Goal: Task Accomplishment & Management: Use online tool/utility

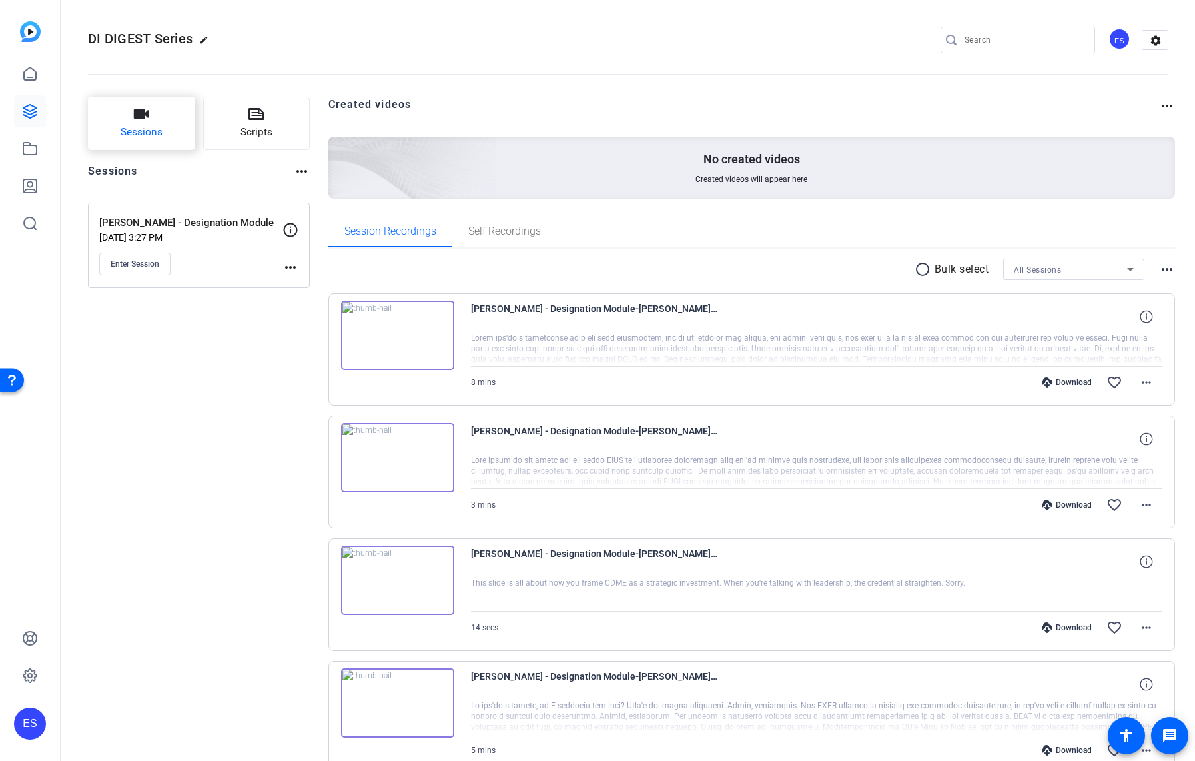
scroll to position [22, 0]
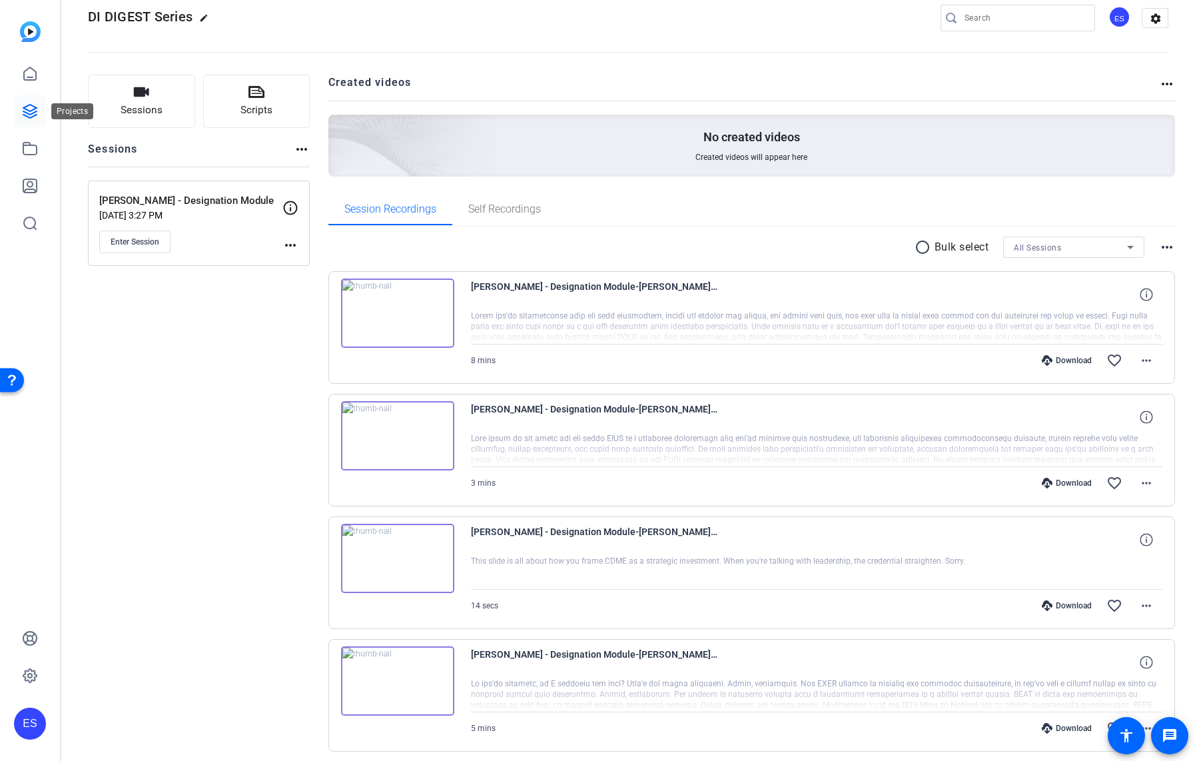
click at [23, 110] on icon at bounding box center [30, 111] width 16 height 16
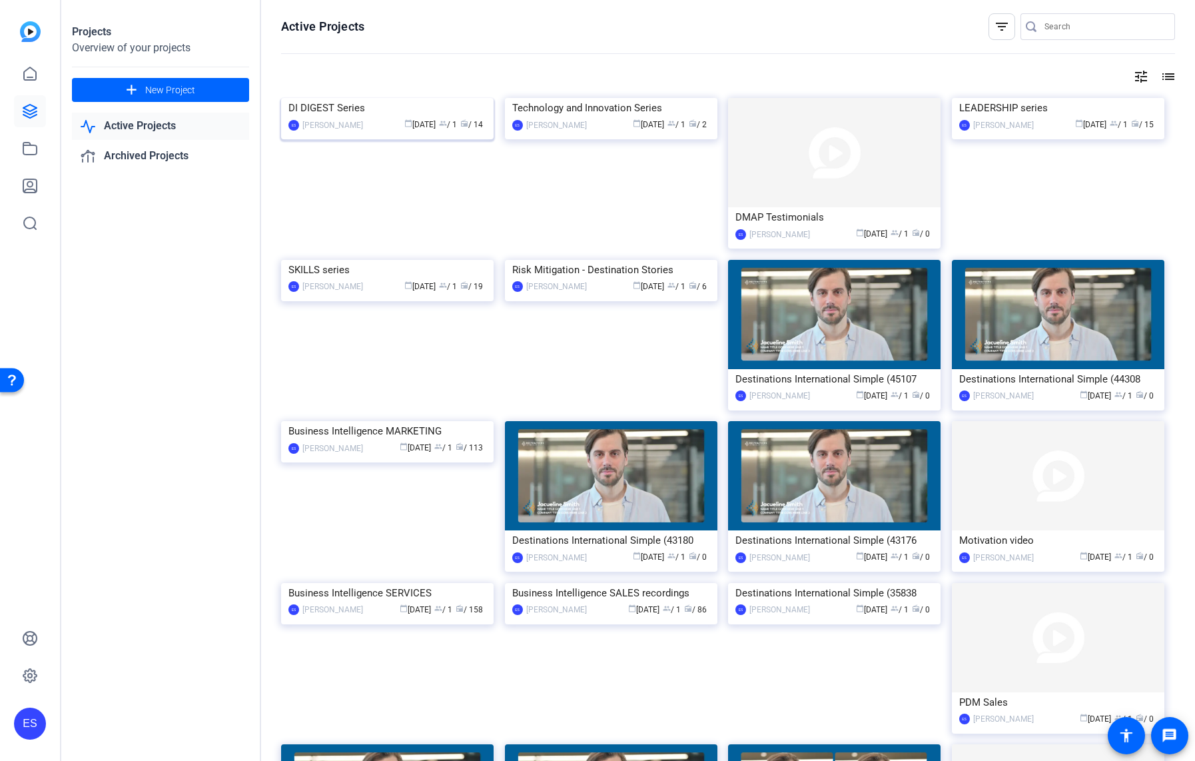
click at [400, 98] on img at bounding box center [387, 98] width 212 height 0
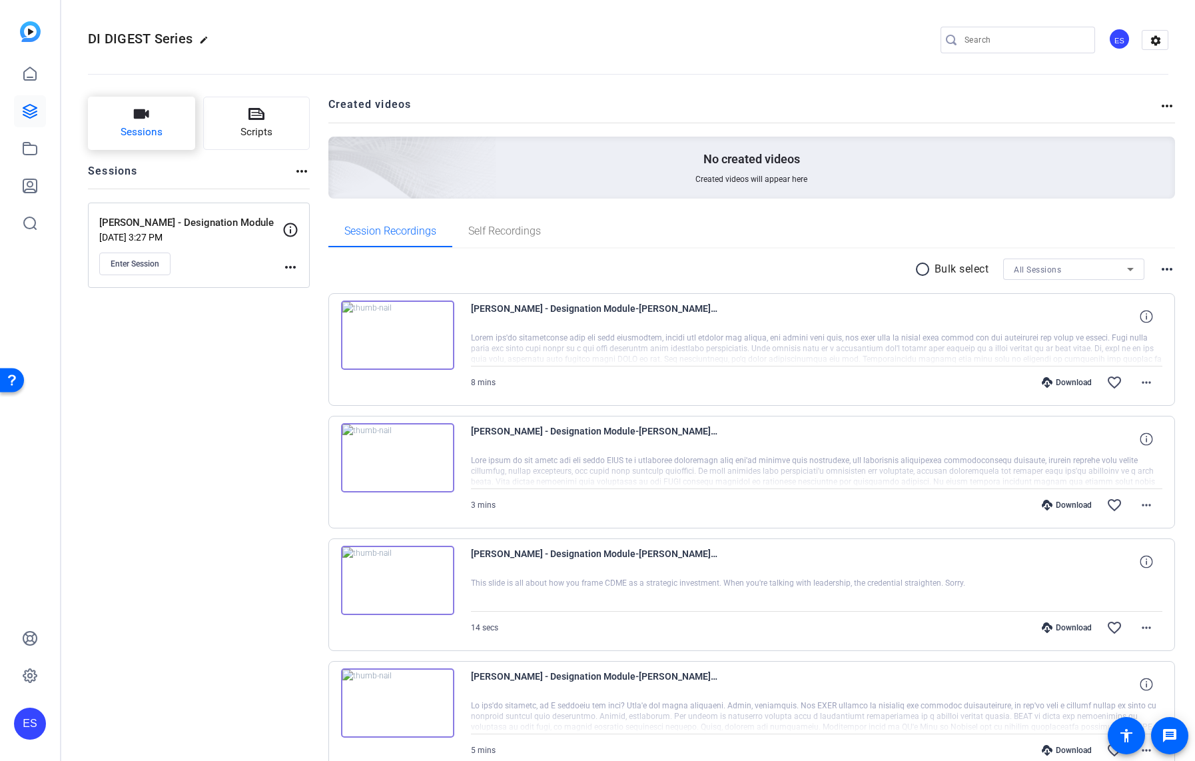
click at [167, 129] on button "Sessions" at bounding box center [141, 123] width 107 height 53
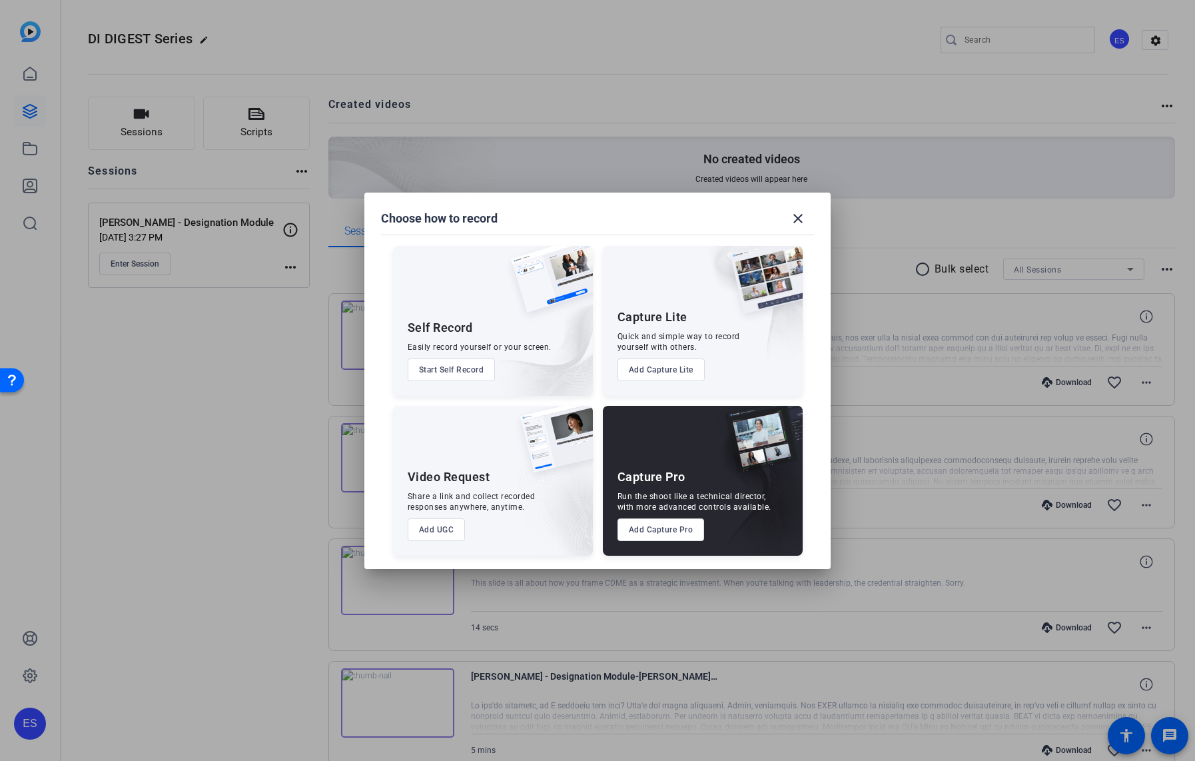
click at [681, 532] on button "Add Capture Pro" at bounding box center [660, 529] width 87 height 23
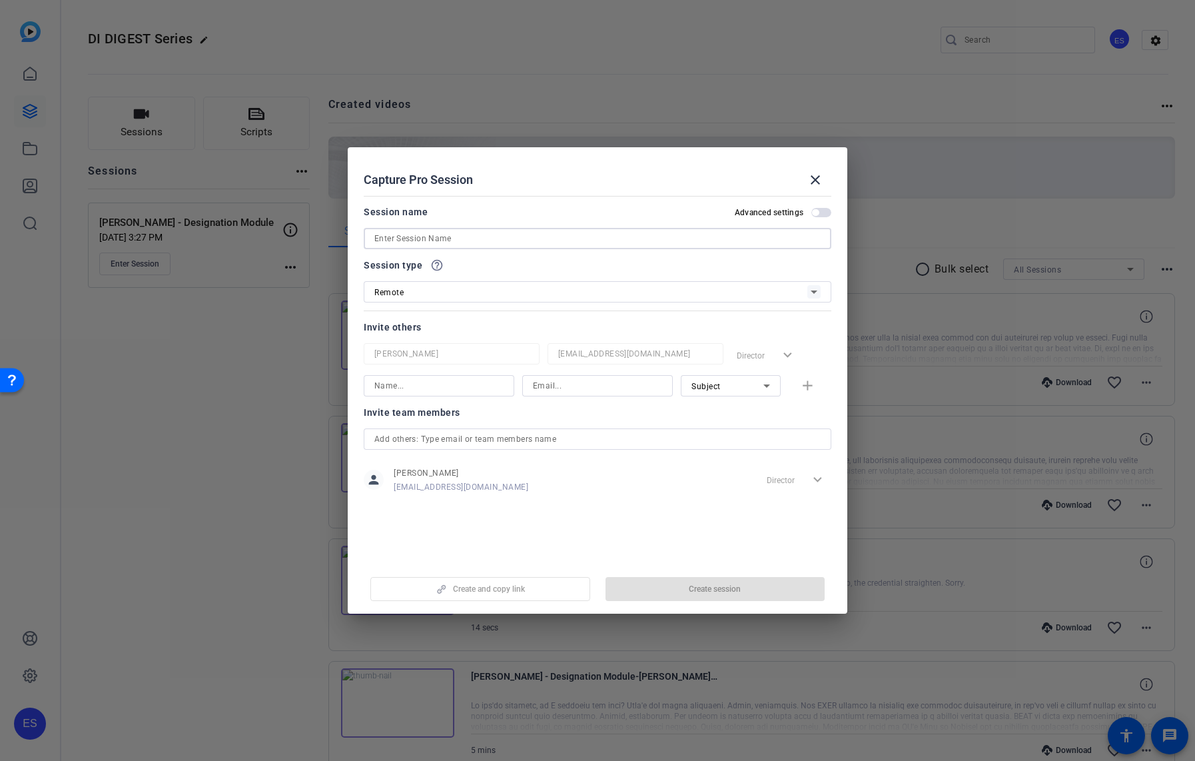
click at [463, 235] on input at bounding box center [597, 238] width 446 height 16
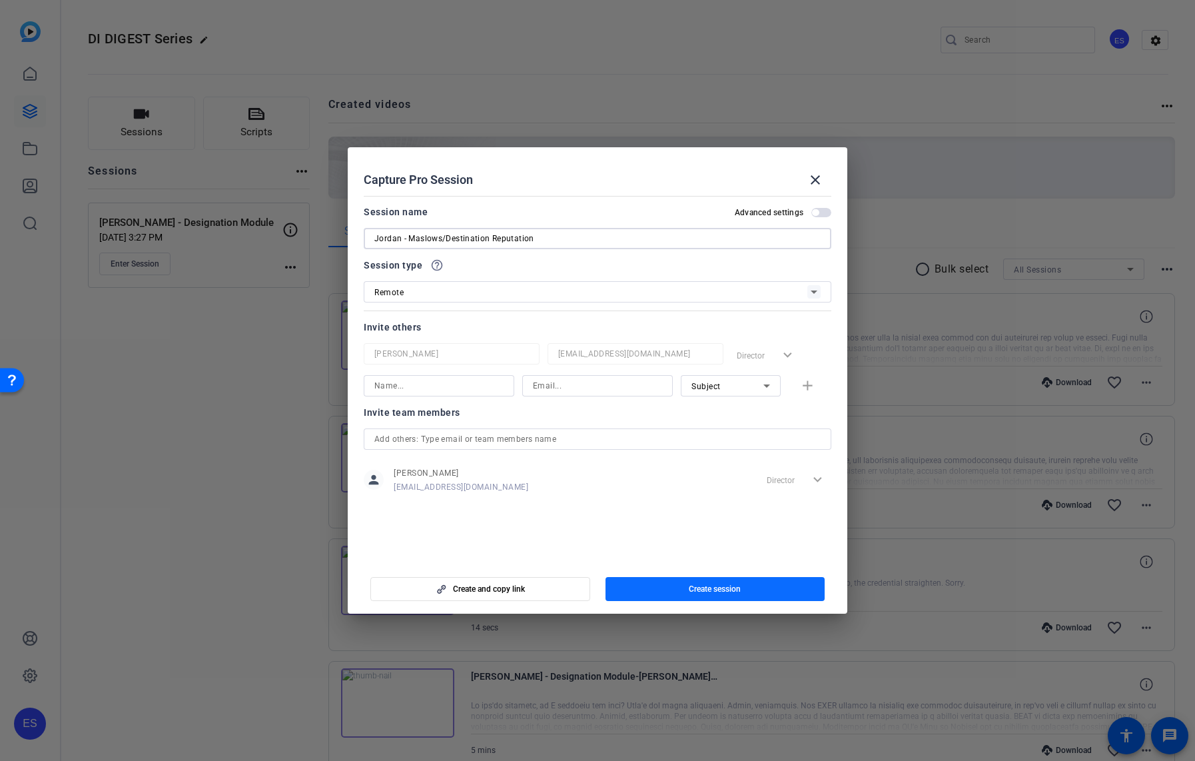
type input "Jordan - Maslows/Destination Reputation"
click at [677, 589] on span "button" at bounding box center [715, 589] width 220 height 32
